Goal: Transaction & Acquisition: Purchase product/service

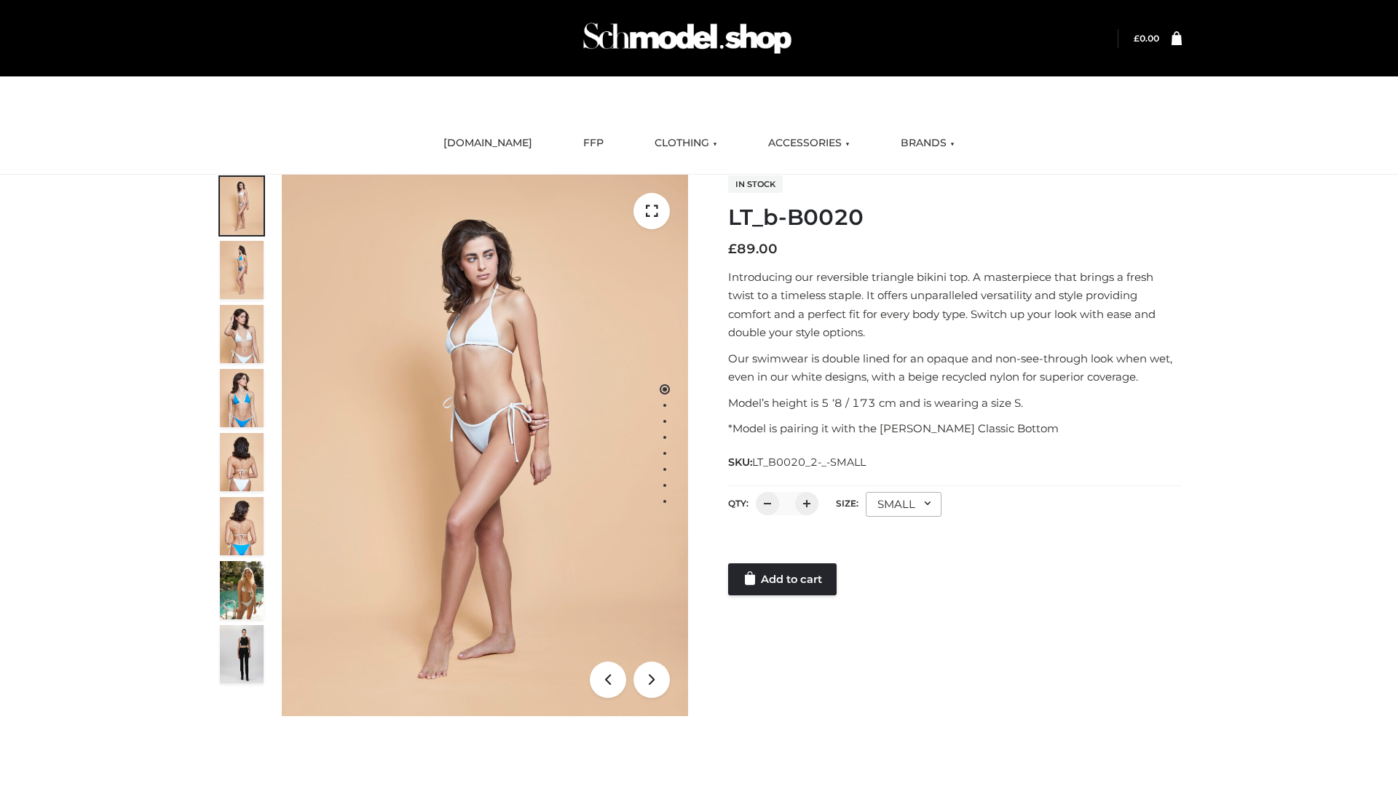
click at [783, 580] on link "Add to cart" at bounding box center [782, 579] width 108 height 32
